Goal: Task Accomplishment & Management: Use online tool/utility

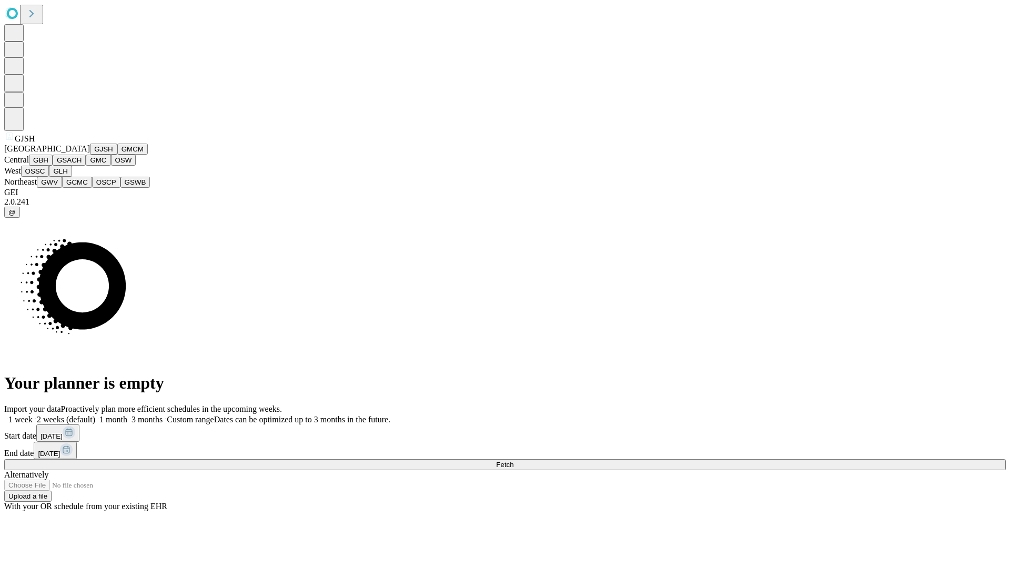
click at [90, 155] on button "GJSH" at bounding box center [103, 149] width 27 height 11
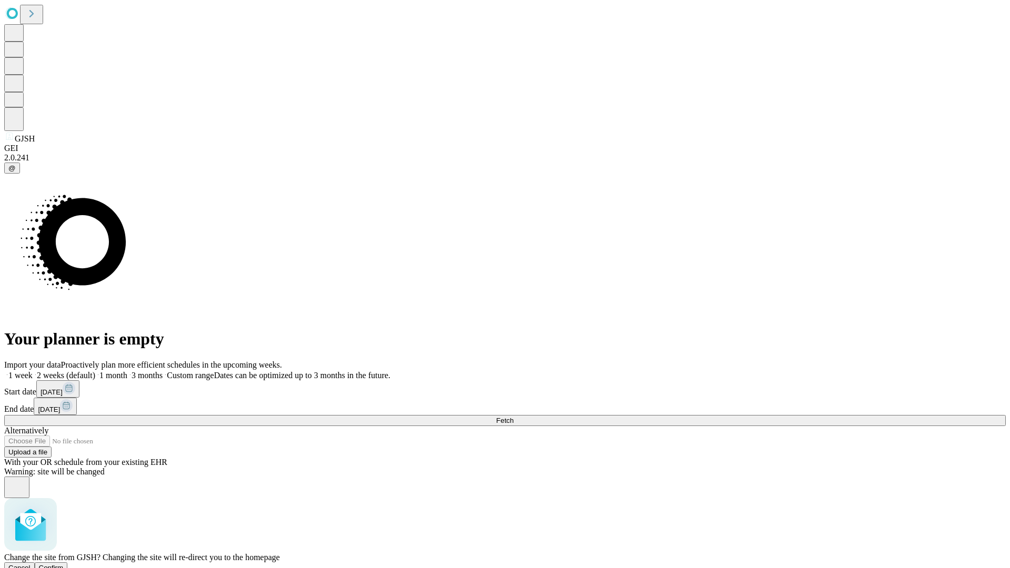
click at [64, 564] on span "Confirm" at bounding box center [51, 568] width 25 height 8
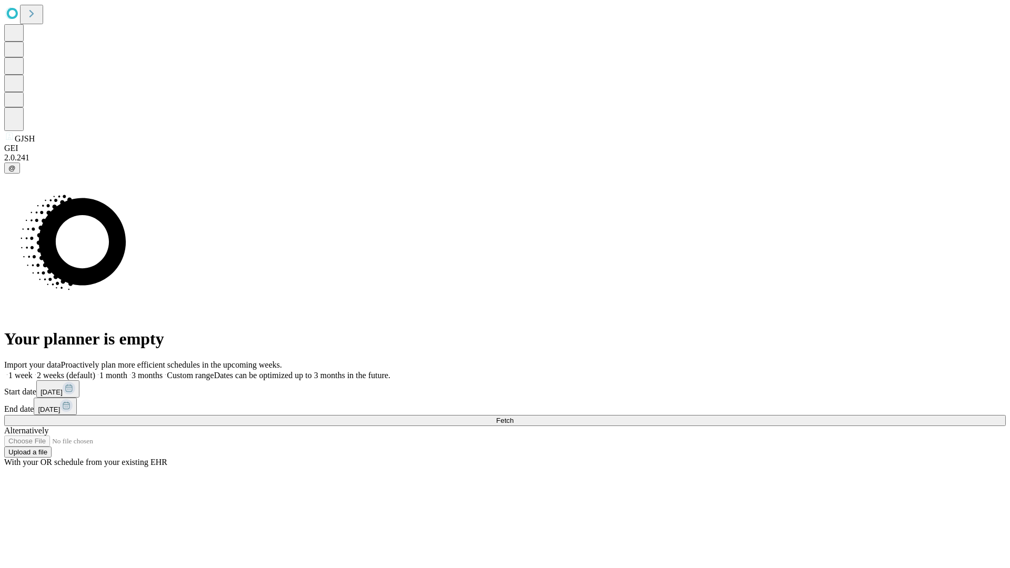
click at [95, 371] on label "2 weeks (default)" at bounding box center [64, 375] width 63 height 9
click at [513, 417] on span "Fetch" at bounding box center [504, 421] width 17 height 8
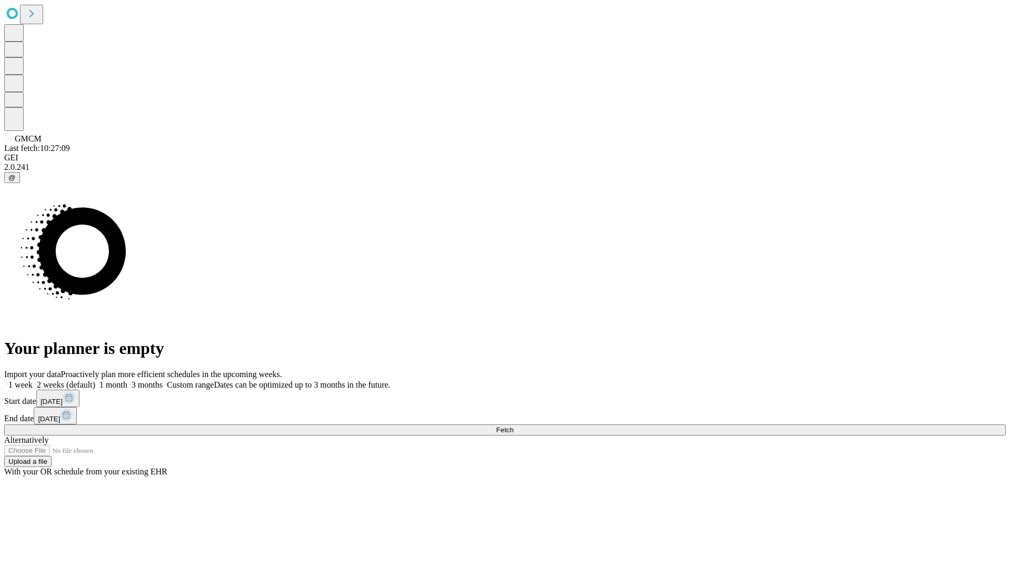
click at [95, 380] on label "2 weeks (default)" at bounding box center [64, 384] width 63 height 9
click at [513, 426] on span "Fetch" at bounding box center [504, 430] width 17 height 8
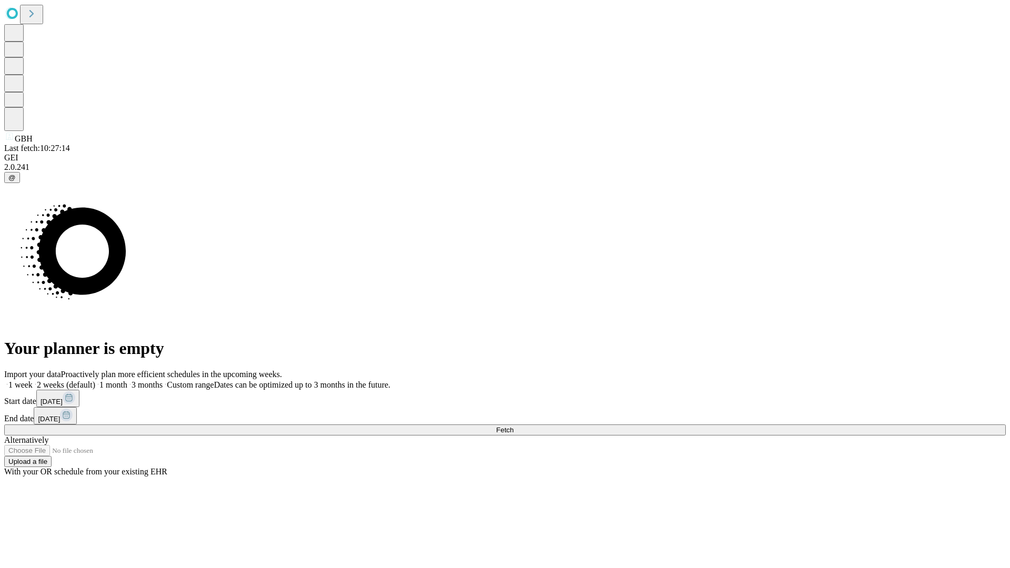
click at [95, 380] on label "2 weeks (default)" at bounding box center [64, 384] width 63 height 9
click at [513, 426] on span "Fetch" at bounding box center [504, 430] width 17 height 8
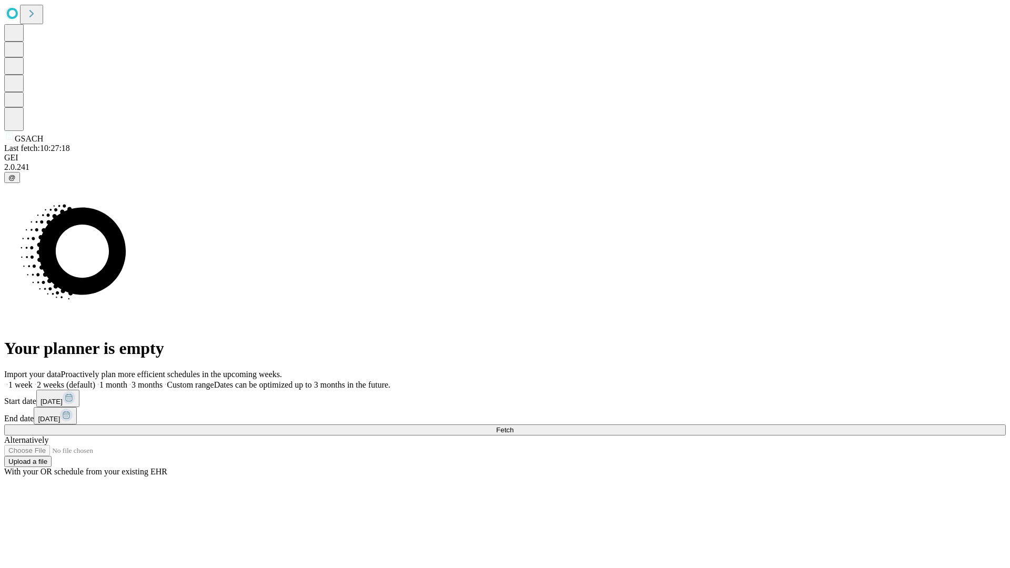
click at [513, 426] on span "Fetch" at bounding box center [504, 430] width 17 height 8
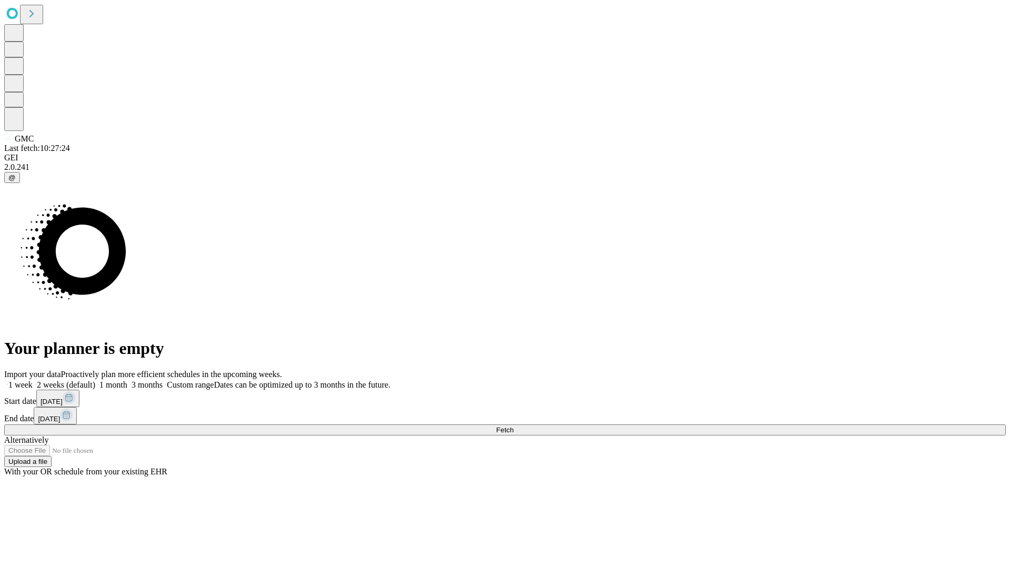
click at [95, 380] on label "2 weeks (default)" at bounding box center [64, 384] width 63 height 9
click at [513, 426] on span "Fetch" at bounding box center [504, 430] width 17 height 8
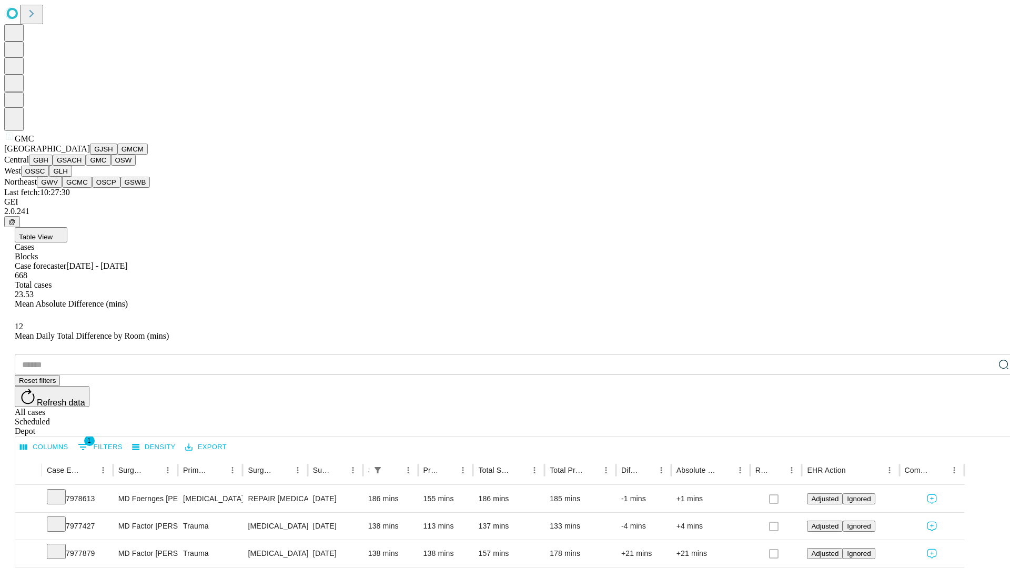
click at [111, 166] on button "OSW" at bounding box center [123, 160] width 25 height 11
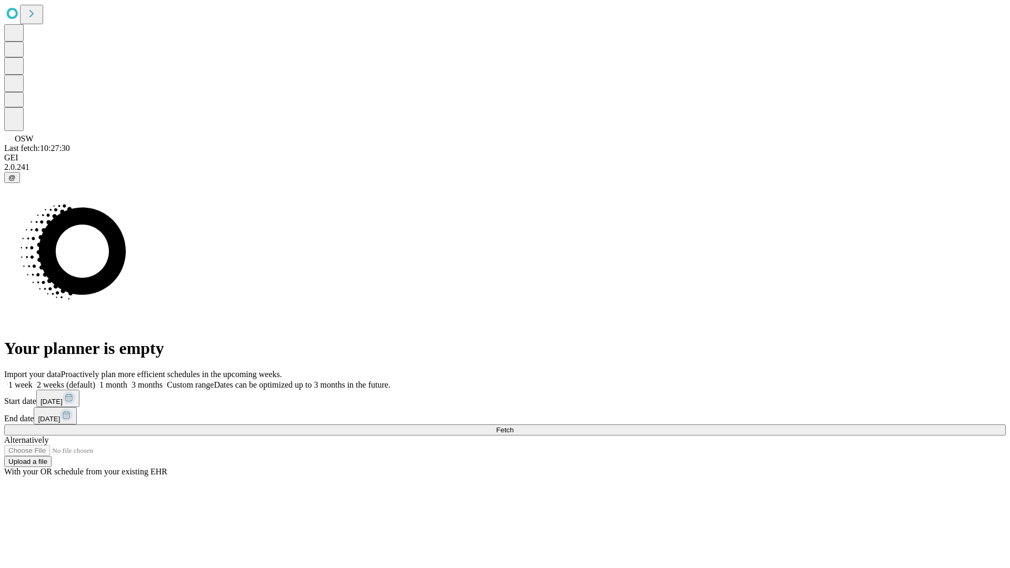
click at [95, 380] on label "2 weeks (default)" at bounding box center [64, 384] width 63 height 9
click at [513, 426] on span "Fetch" at bounding box center [504, 430] width 17 height 8
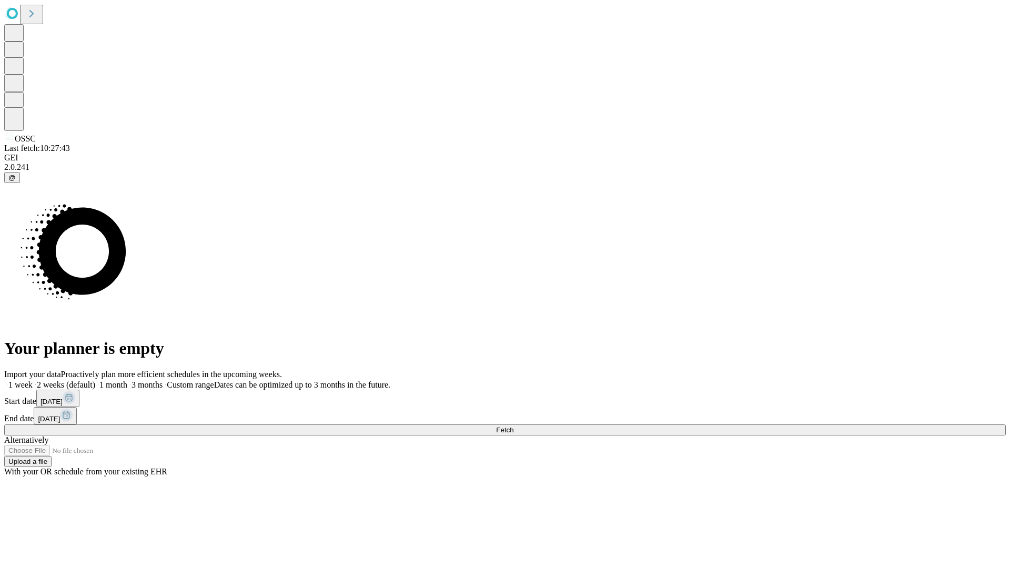
click at [513, 426] on span "Fetch" at bounding box center [504, 430] width 17 height 8
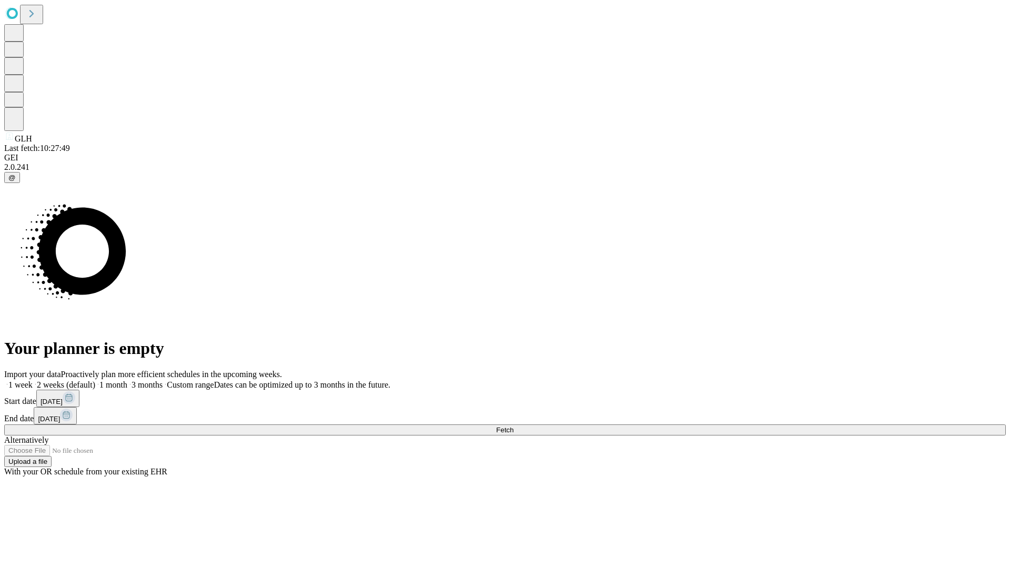
click at [95, 380] on label "2 weeks (default)" at bounding box center [64, 384] width 63 height 9
click at [513, 426] on span "Fetch" at bounding box center [504, 430] width 17 height 8
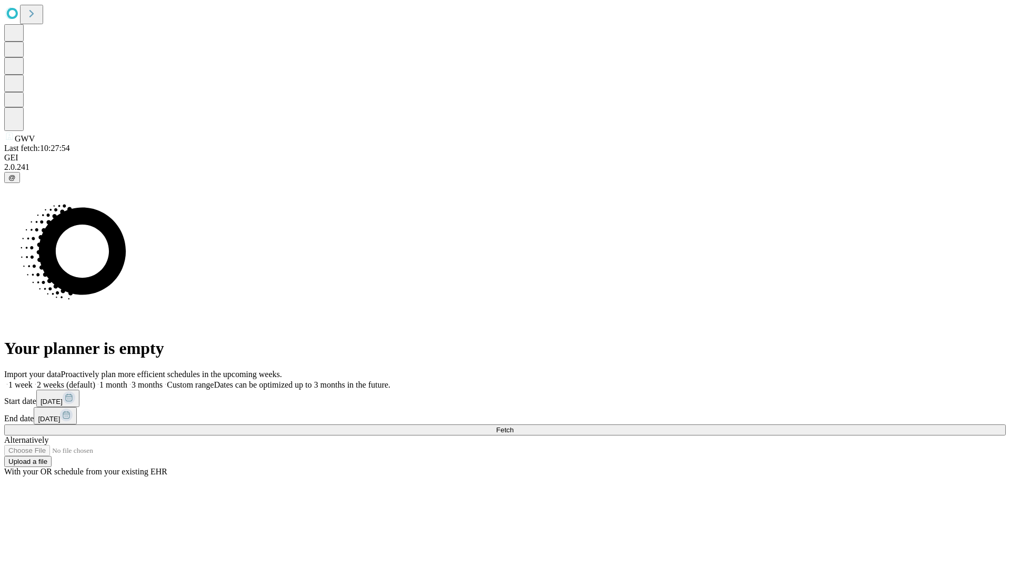
click at [95, 380] on label "2 weeks (default)" at bounding box center [64, 384] width 63 height 9
click at [513, 426] on span "Fetch" at bounding box center [504, 430] width 17 height 8
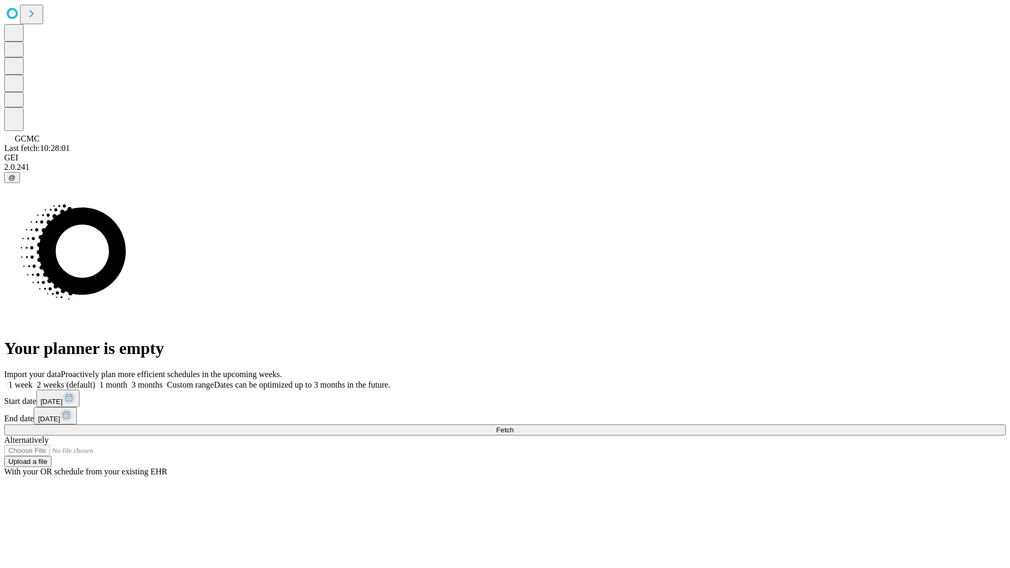
click at [95, 380] on label "2 weeks (default)" at bounding box center [64, 384] width 63 height 9
click at [513, 426] on span "Fetch" at bounding box center [504, 430] width 17 height 8
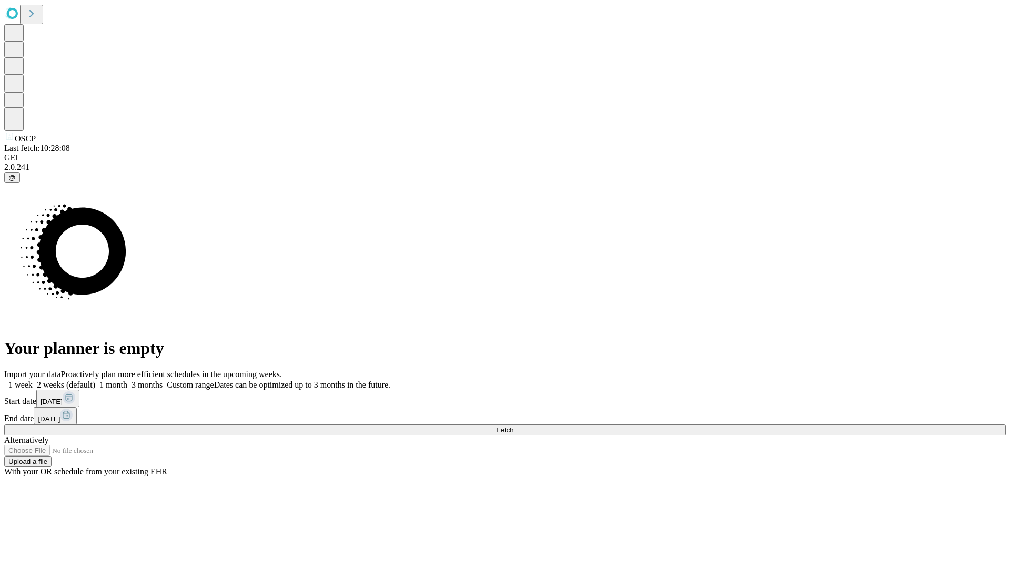
click at [95, 380] on label "2 weeks (default)" at bounding box center [64, 384] width 63 height 9
click at [513, 426] on span "Fetch" at bounding box center [504, 430] width 17 height 8
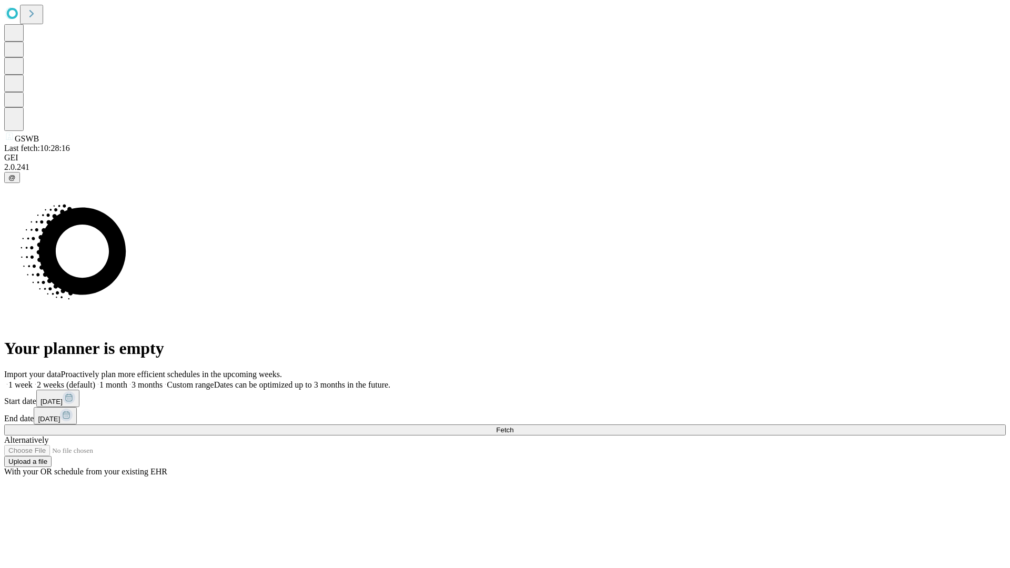
click at [95, 380] on label "2 weeks (default)" at bounding box center [64, 384] width 63 height 9
click at [513, 426] on span "Fetch" at bounding box center [504, 430] width 17 height 8
